Goal: Task Accomplishment & Management: Use online tool/utility

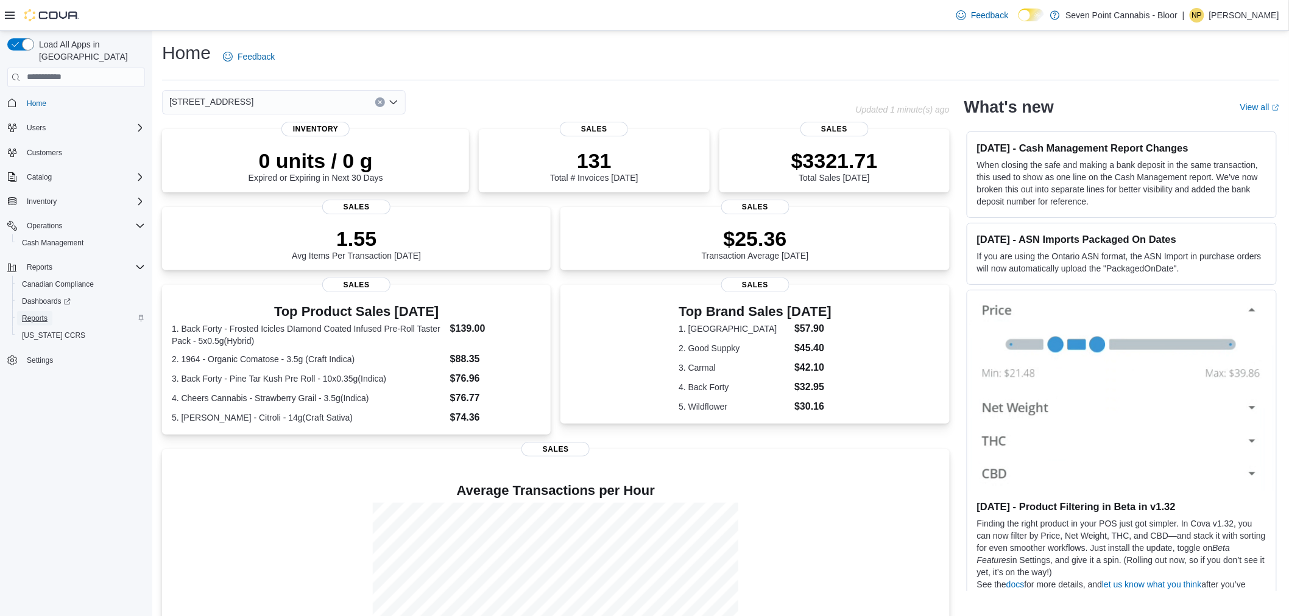
click at [38, 314] on span "Reports" at bounding box center [35, 319] width 26 height 10
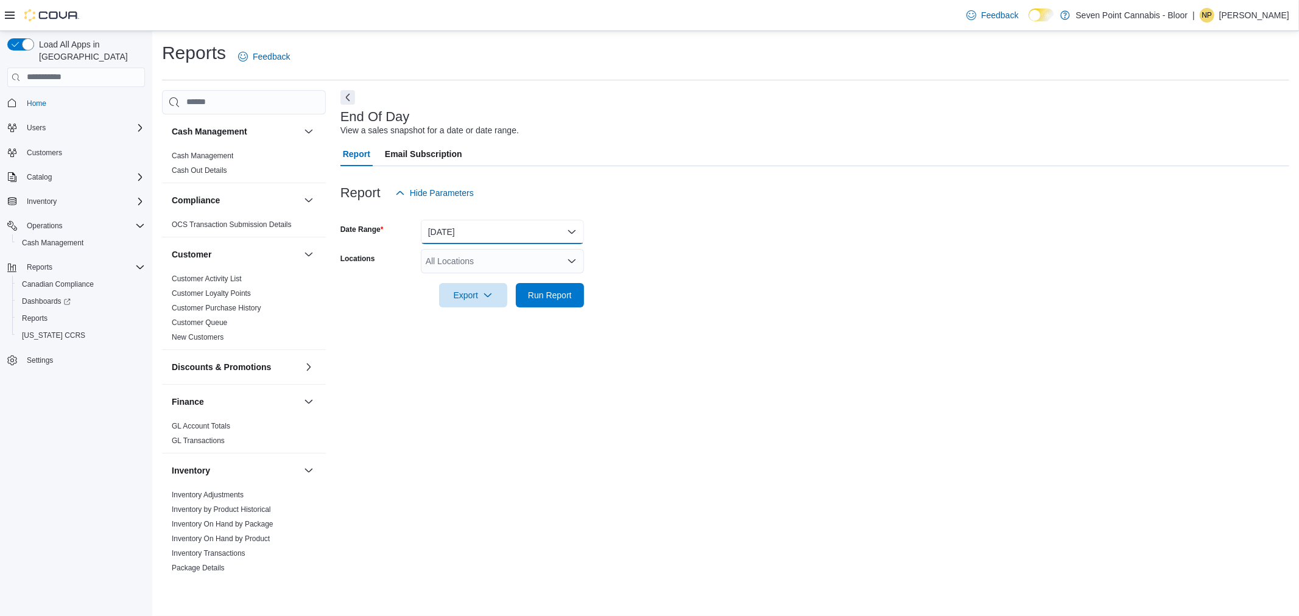
click at [453, 221] on button "[DATE]" at bounding box center [502, 232] width 163 height 24
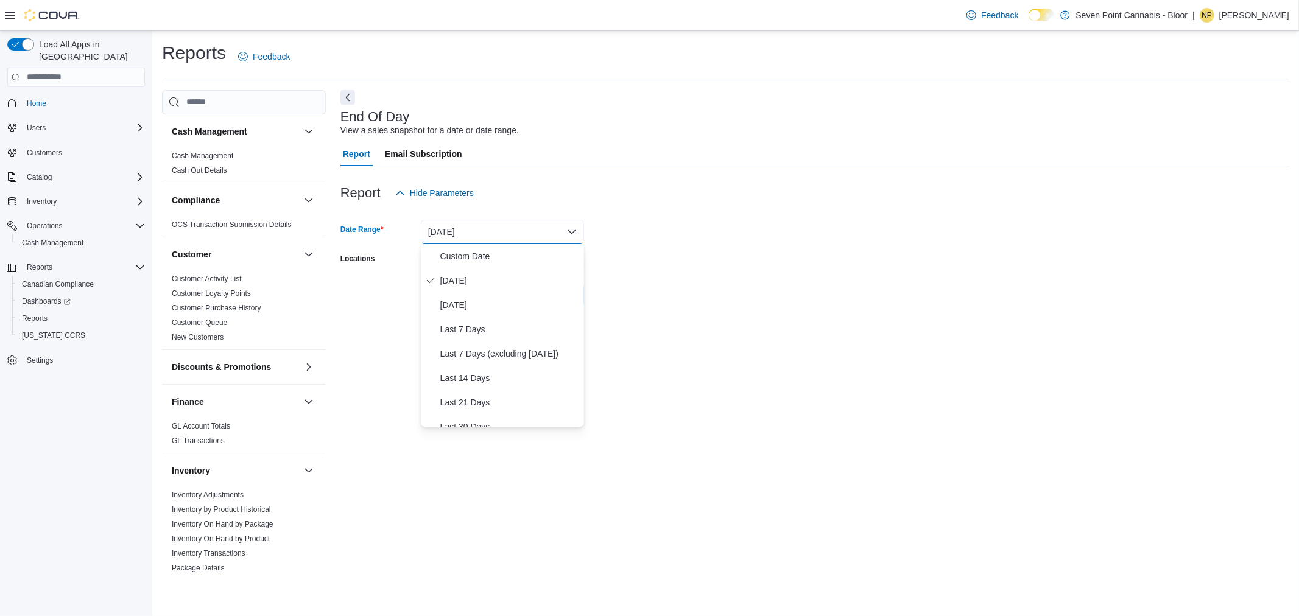
click at [485, 210] on div at bounding box center [814, 212] width 949 height 15
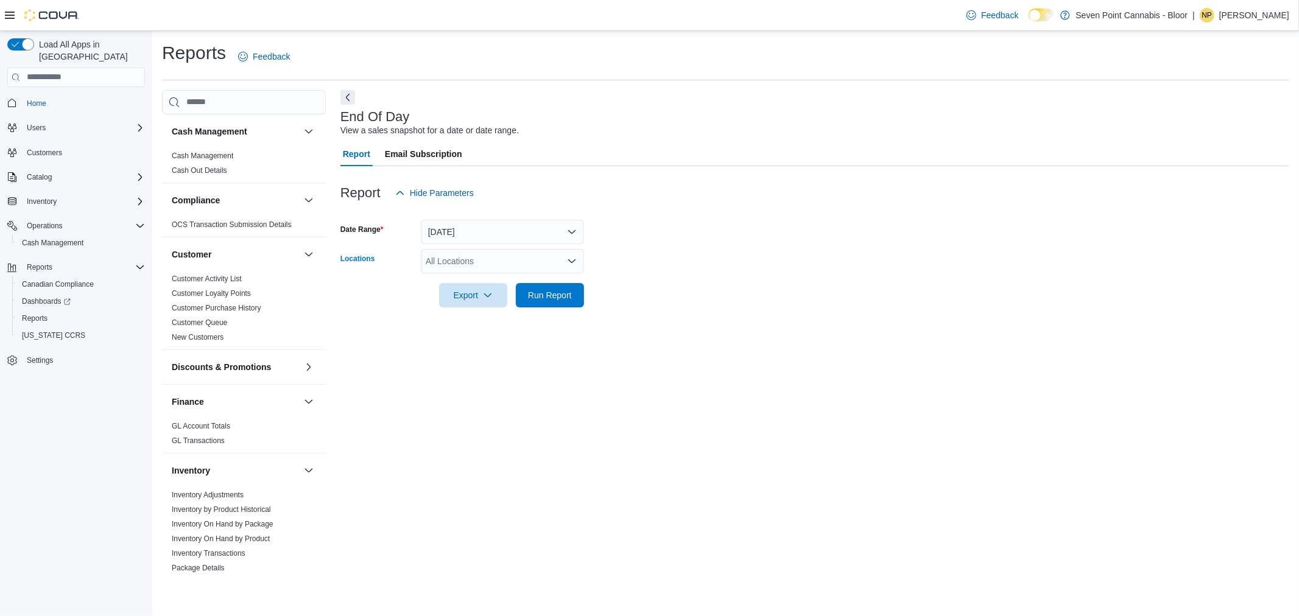
click at [479, 256] on div "All Locations" at bounding box center [502, 261] width 163 height 24
click at [463, 302] on span "[STREET_ADDRESS]" at bounding box center [489, 299] width 84 height 12
click at [543, 302] on span "Run Report" at bounding box center [550, 295] width 54 height 24
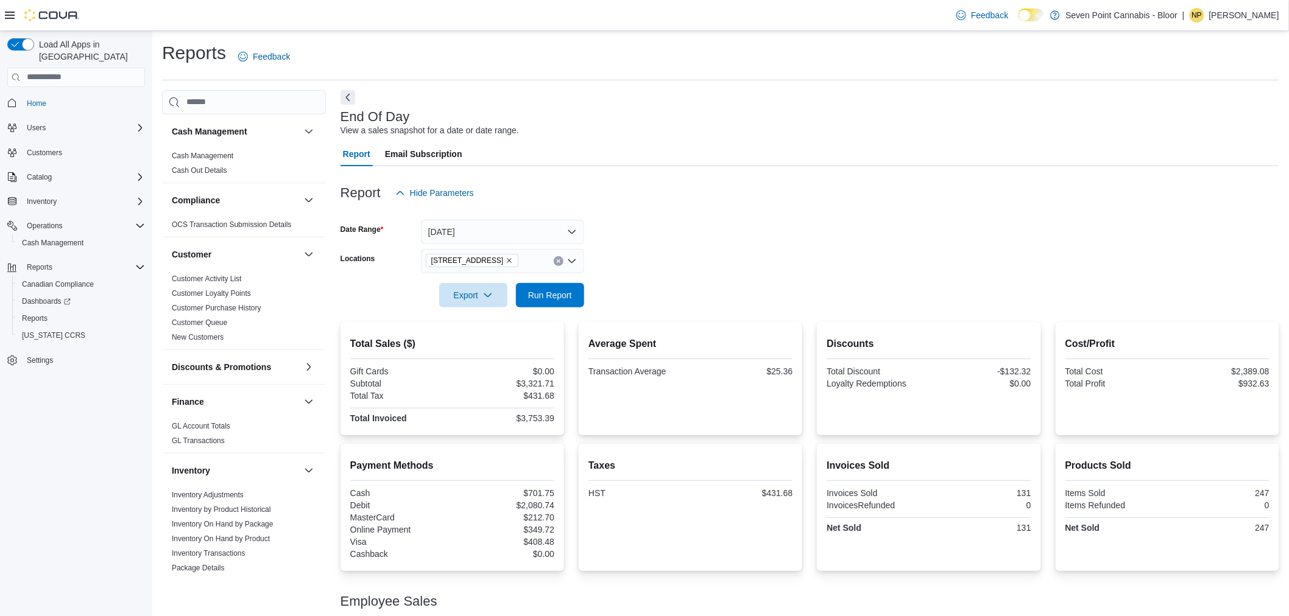
click at [534, 486] on div "Payment Methods Cash $701.75 Debit $2,080.74 MasterCard $212.70 Online Payment …" at bounding box center [452, 510] width 204 height 103
copy div "701.75"
